Goal: Task Accomplishment & Management: Use online tool/utility

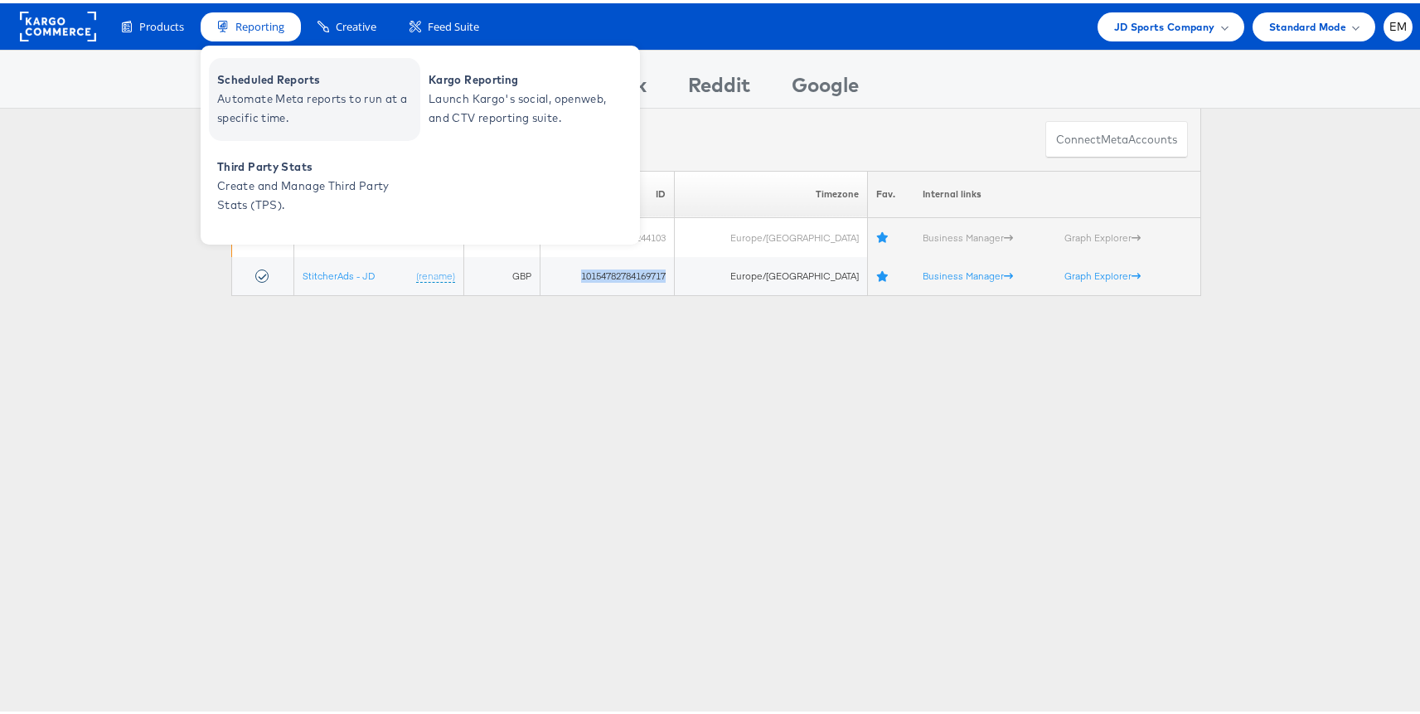
click at [316, 107] on span "Automate Meta reports to run at a specific time." at bounding box center [316, 105] width 199 height 38
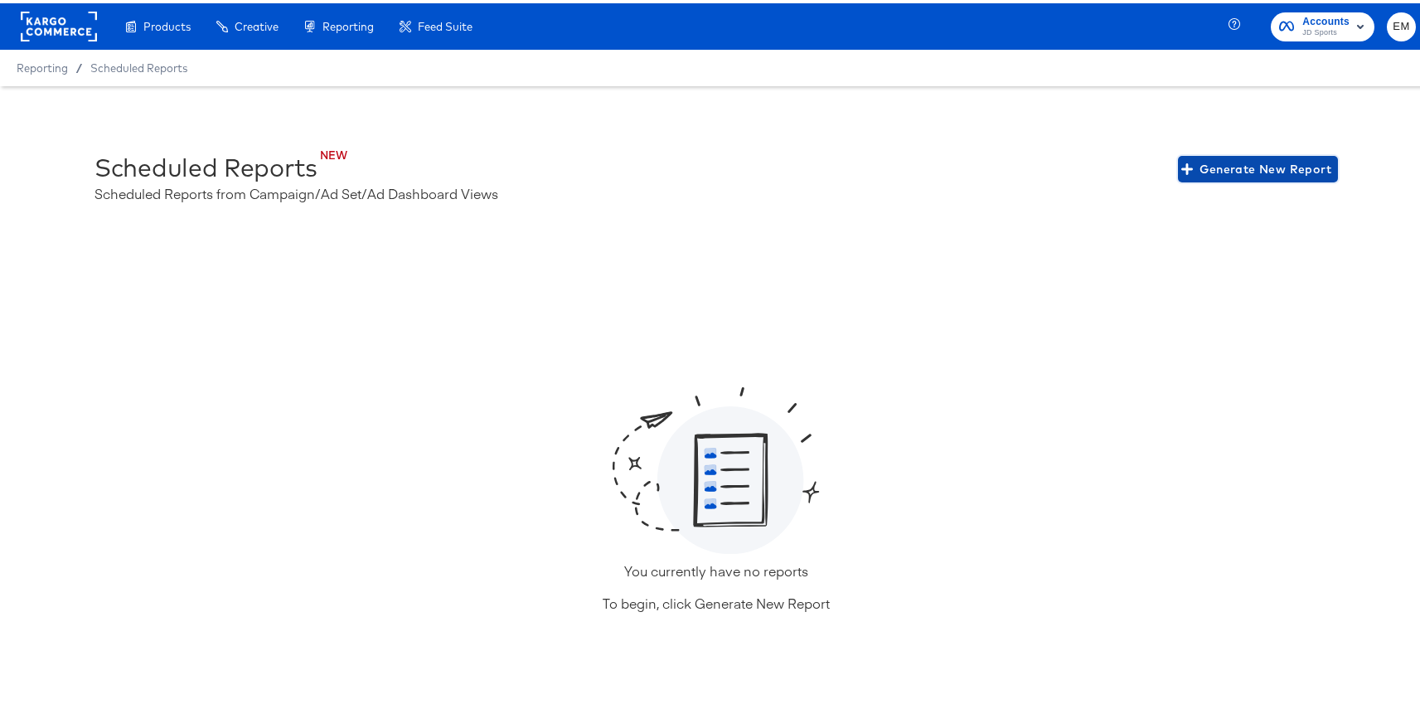
click at [1193, 172] on span "Generate New Report" at bounding box center [1257, 166] width 147 height 21
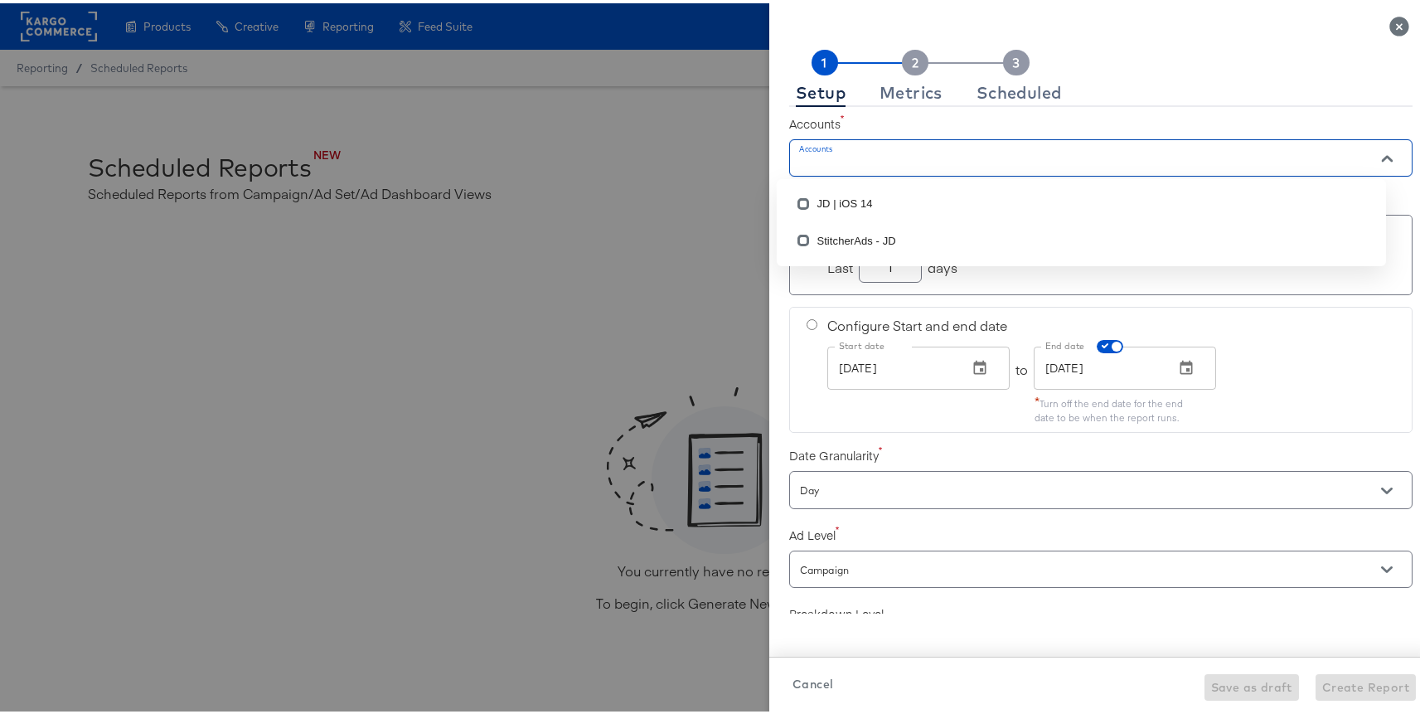
click at [961, 157] on input "Accounts" at bounding box center [1076, 161] width 561 height 19
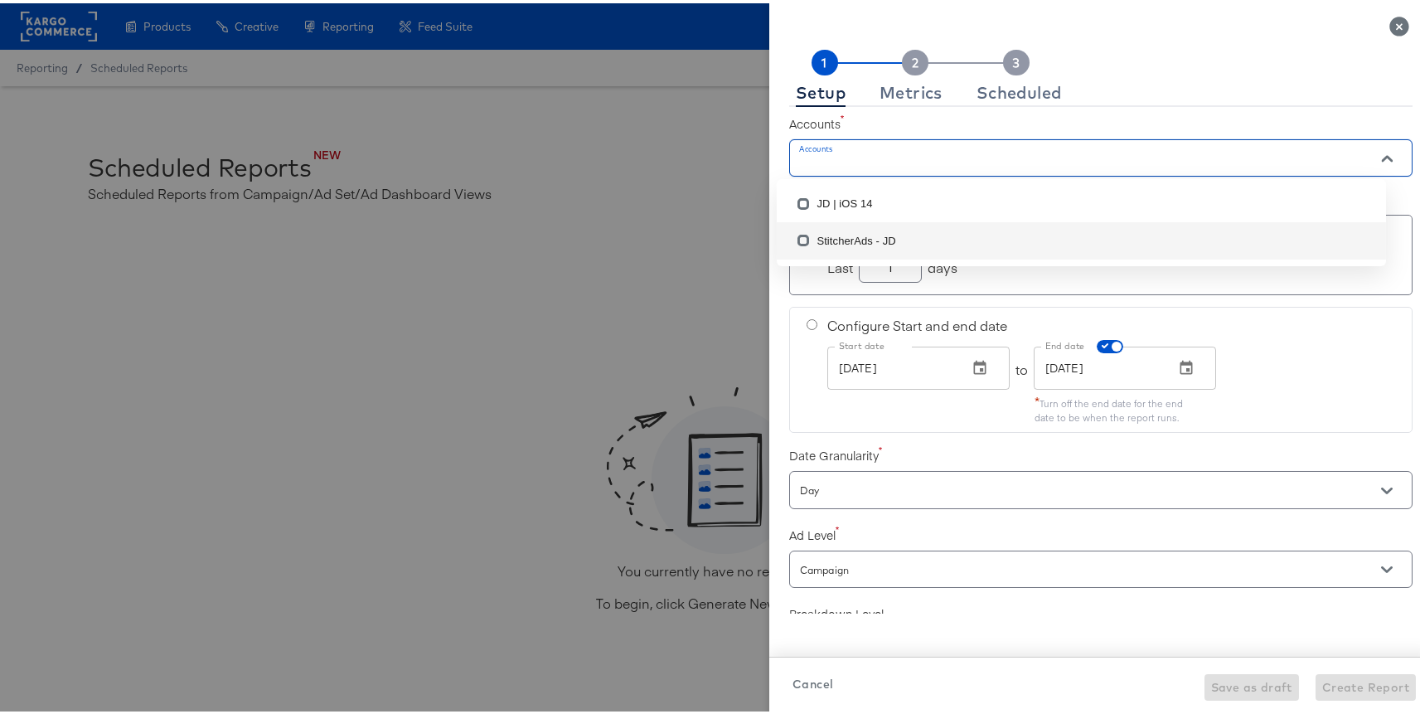
click at [875, 231] on li "StitcherAds - JD" at bounding box center [1080, 237] width 609 height 36
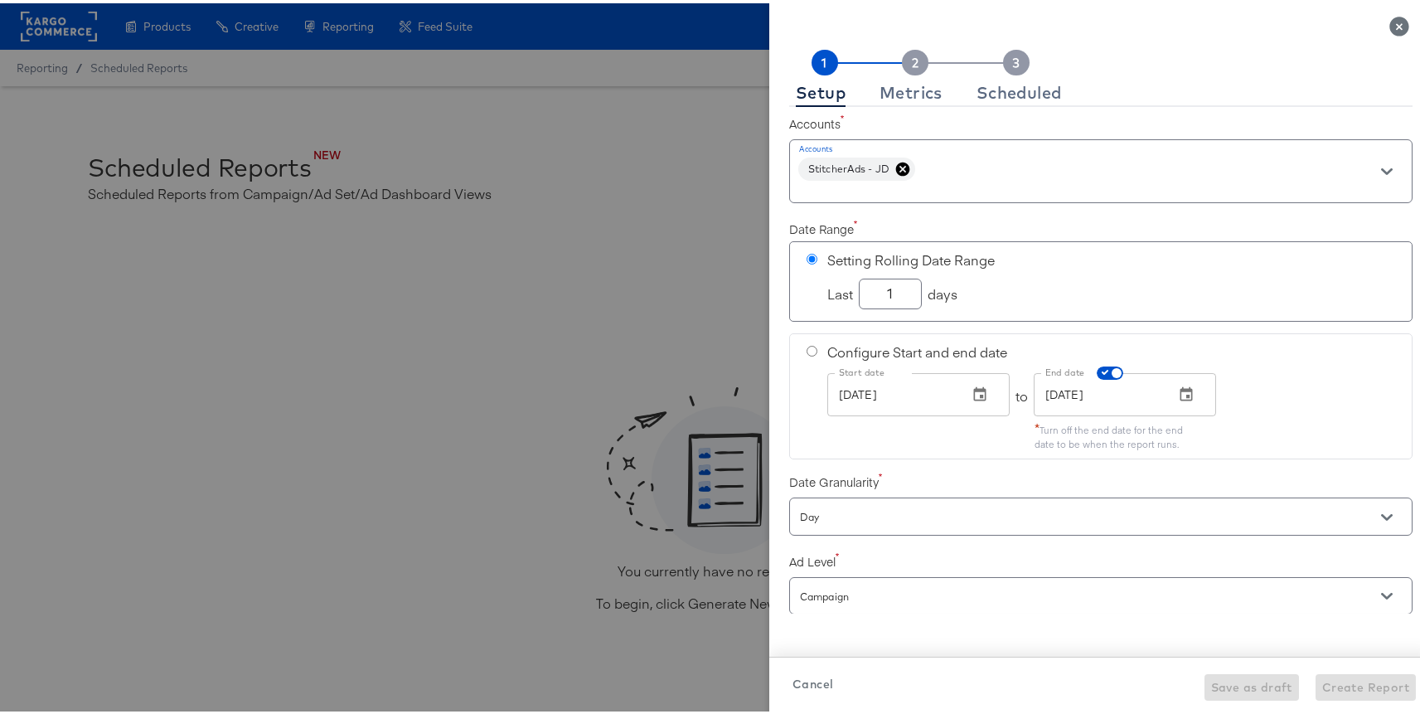
click at [1022, 121] on label "Accounts" at bounding box center [1100, 120] width 623 height 17
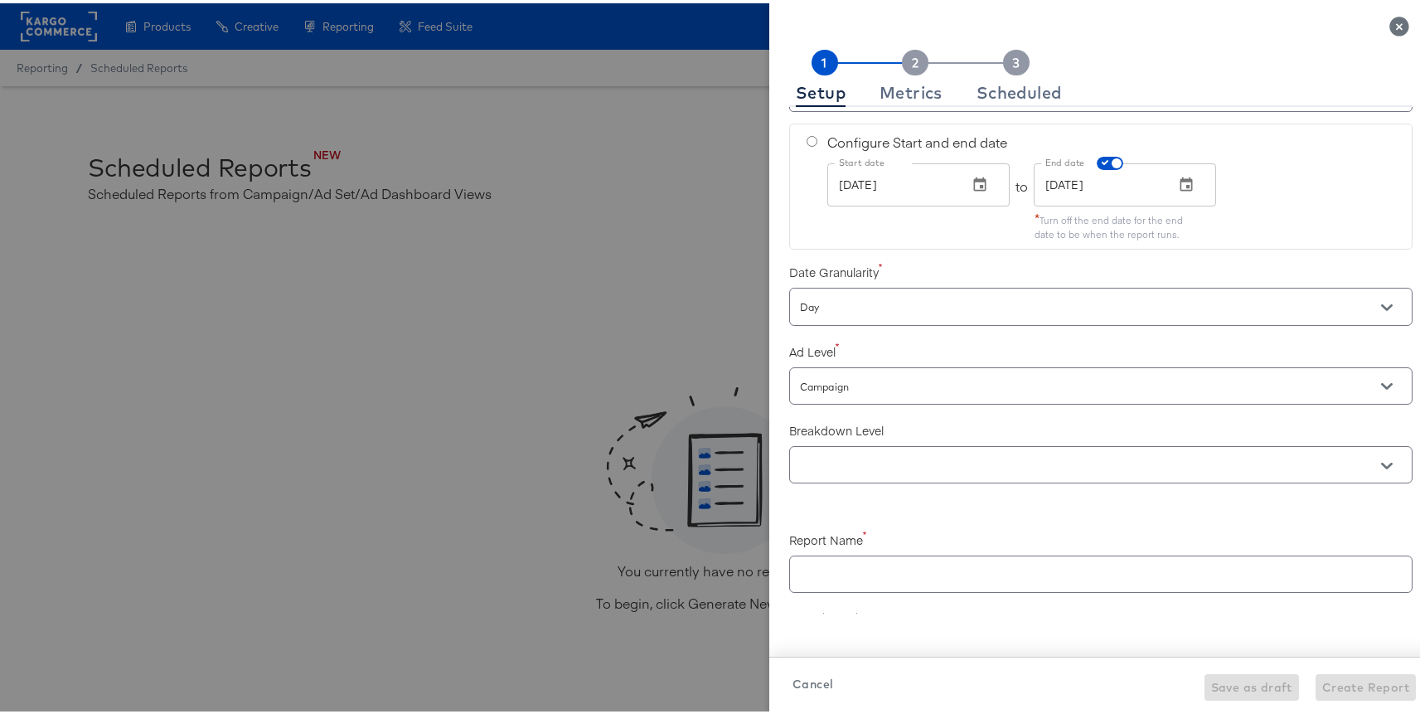
scroll to position [329, 0]
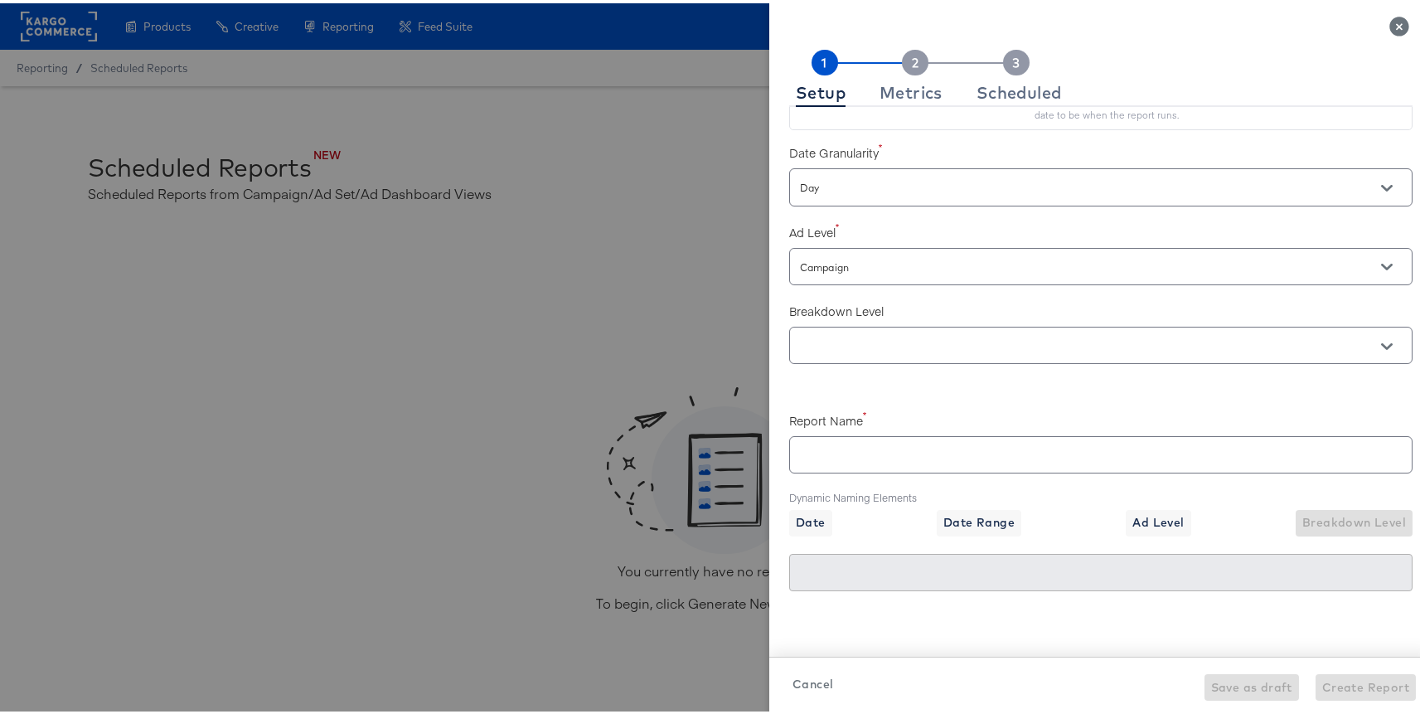
checkbox input "true"
click at [895, 95] on div "Metrics" at bounding box center [910, 89] width 63 height 13
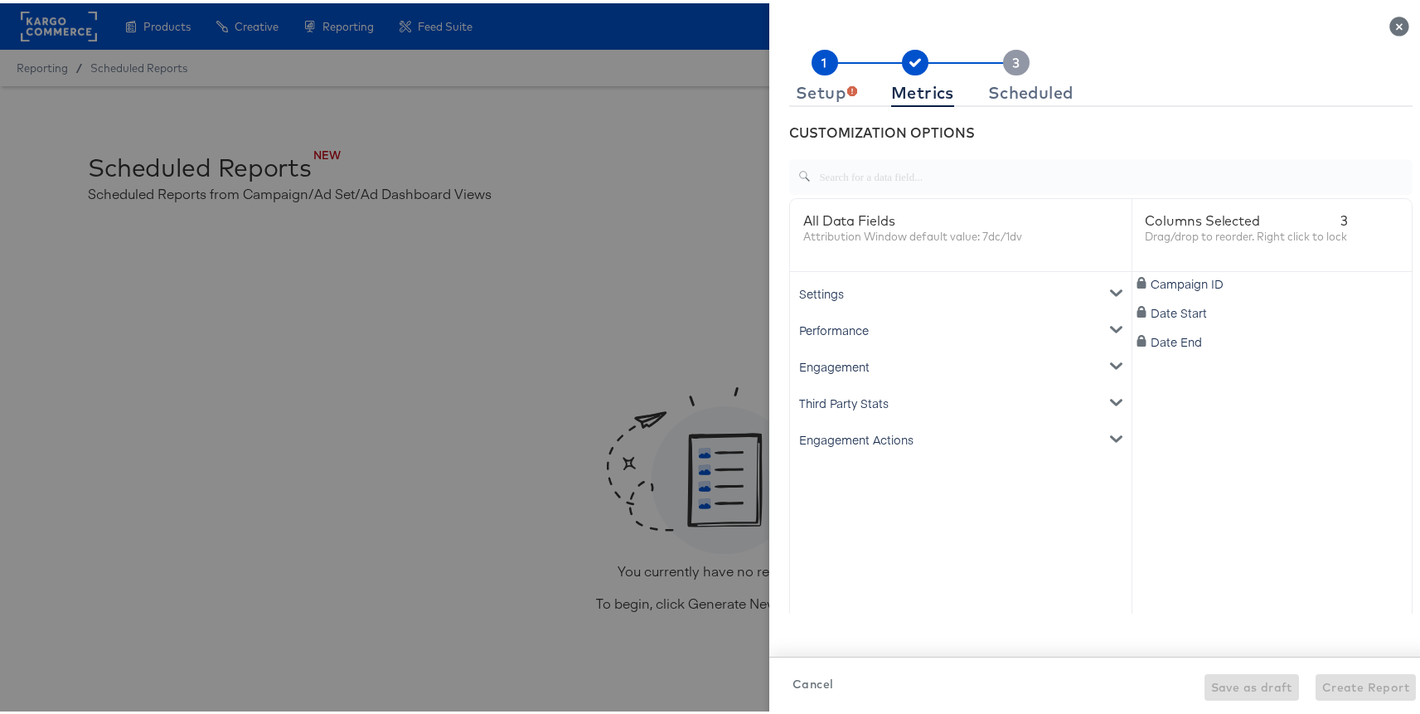
click at [902, 399] on div "Third Party Stats" at bounding box center [960, 399] width 335 height 36
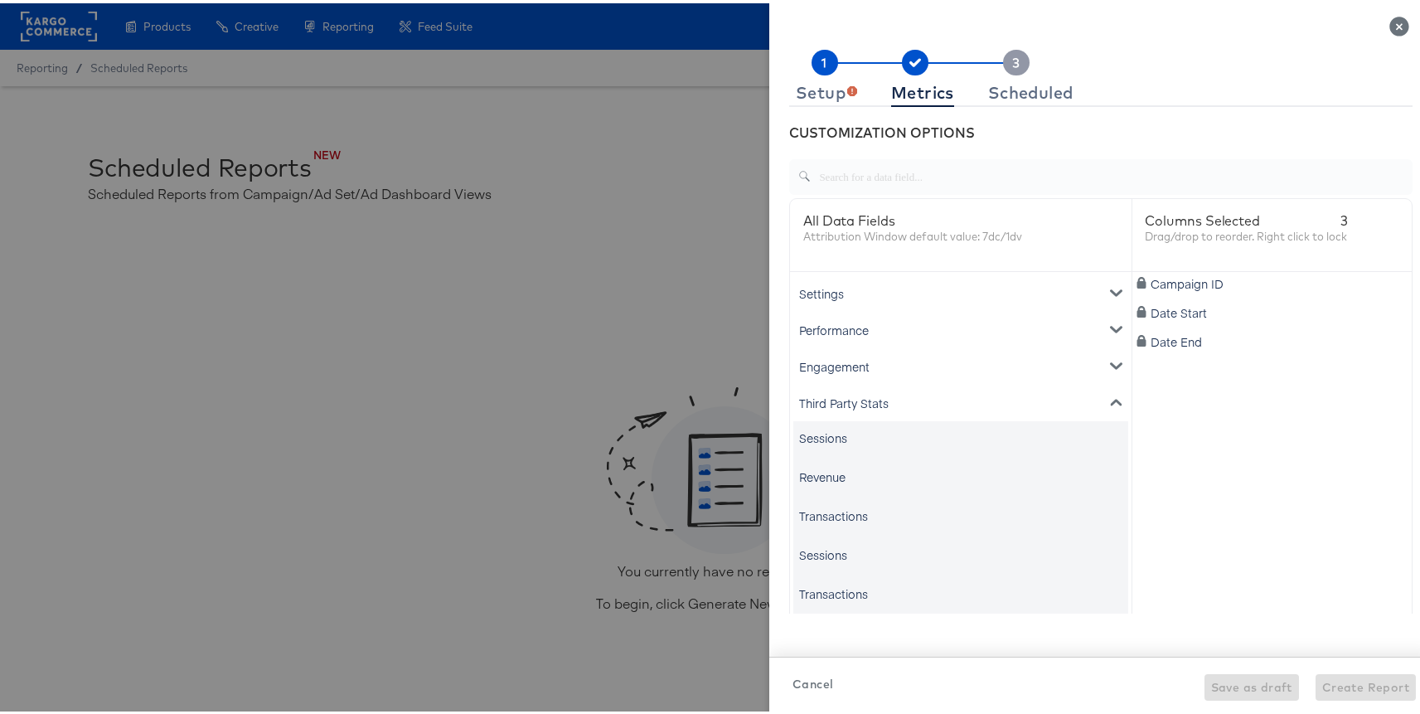
click at [902, 399] on div "Third Party Stats" at bounding box center [960, 399] width 335 height 36
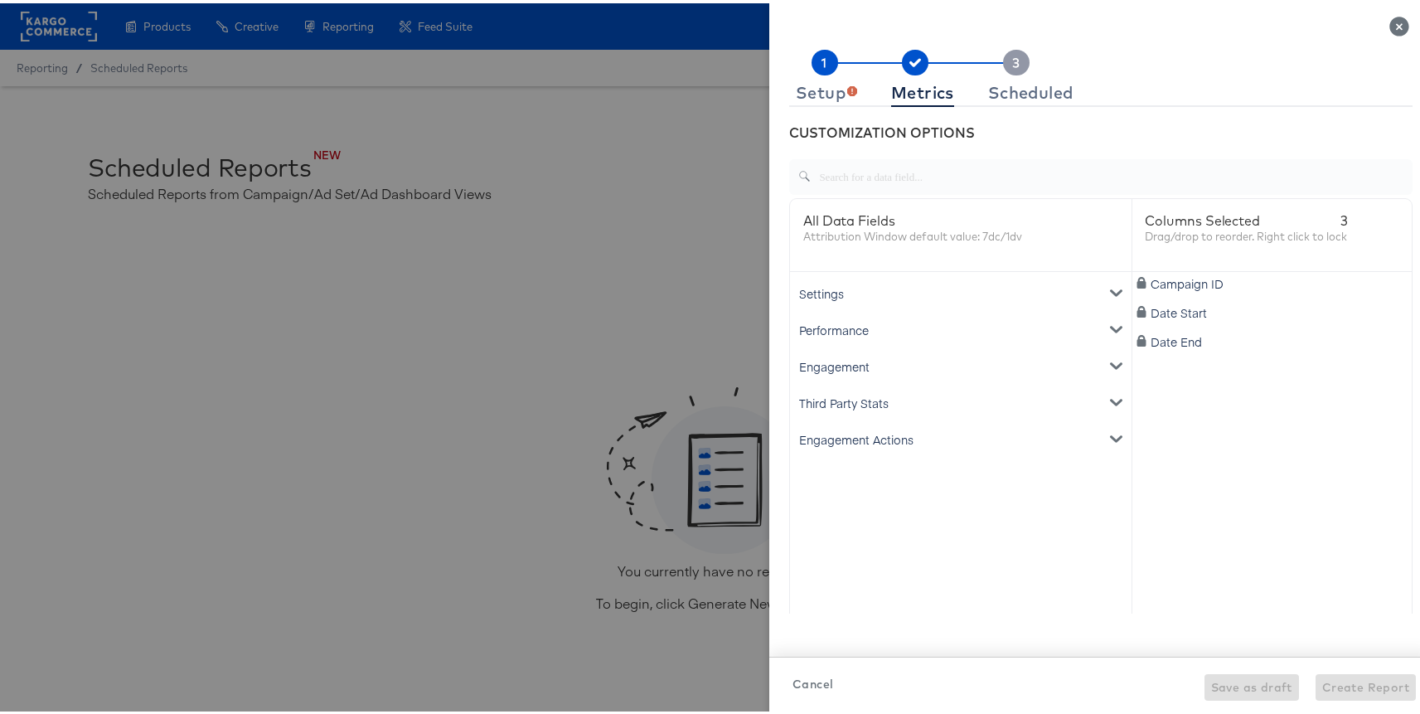
click at [370, 118] on div at bounding box center [716, 357] width 1432 height 714
